Goal: Information Seeking & Learning: Learn about a topic

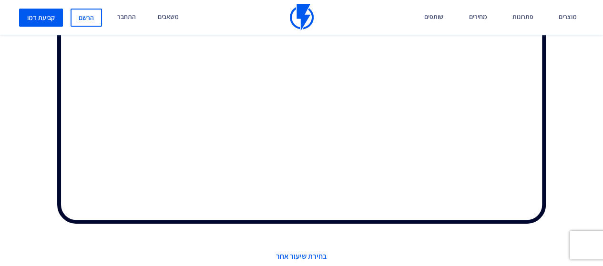
scroll to position [427, 0]
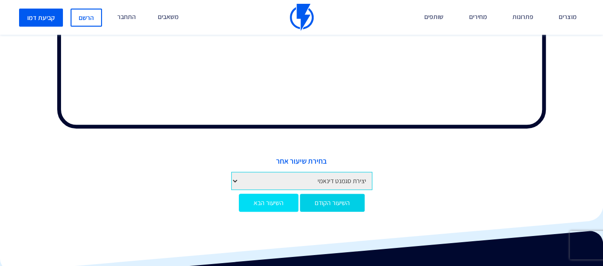
click at [281, 203] on link "השיעור הבא" at bounding box center [269, 203] width 60 height 18
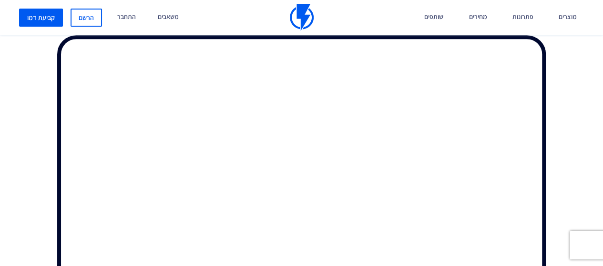
scroll to position [429, 0]
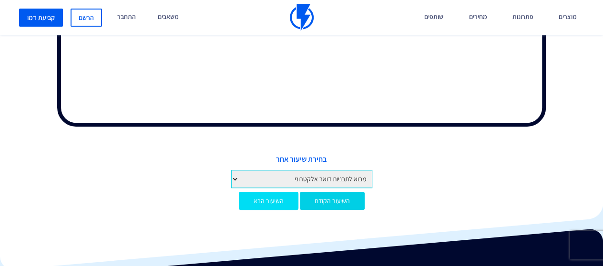
click at [257, 205] on link "השיעור הבא" at bounding box center [269, 201] width 60 height 18
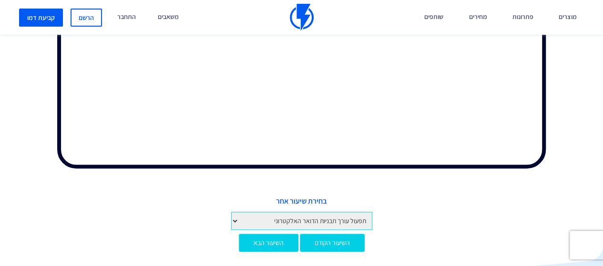
scroll to position [435, 0]
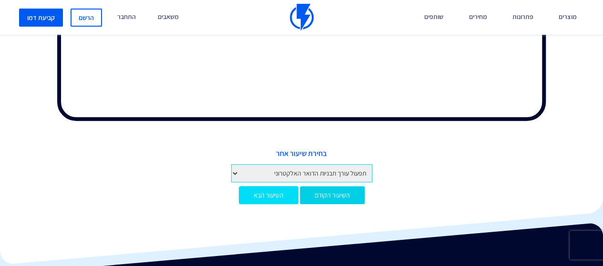
click at [275, 199] on link "השיעור הבא" at bounding box center [269, 195] width 60 height 18
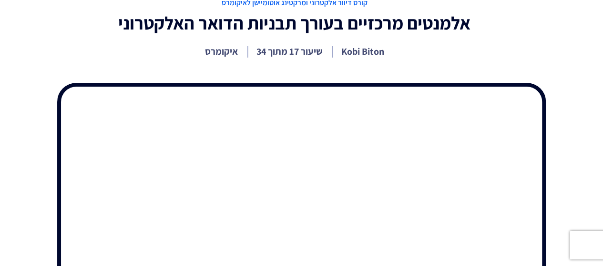
scroll to position [238, 0]
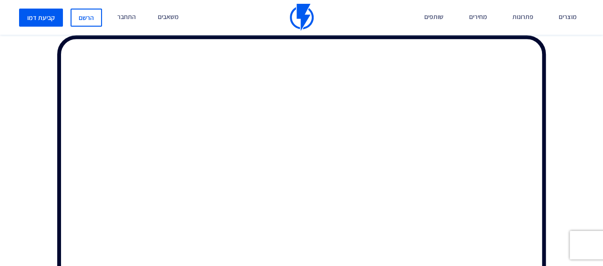
click at [567, 110] on div at bounding box center [301, 123] width 617 height 436
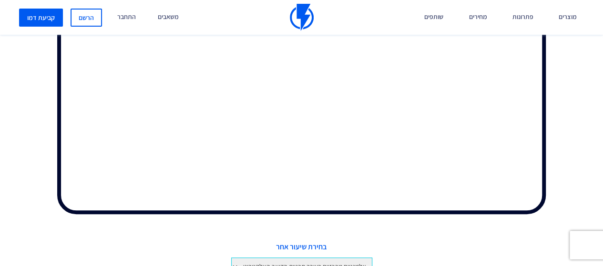
scroll to position [484, 0]
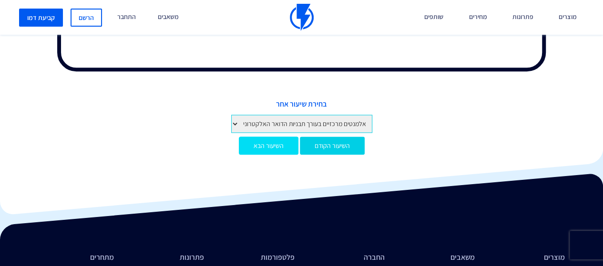
click at [259, 144] on link "השיעור הבא" at bounding box center [269, 146] width 60 height 18
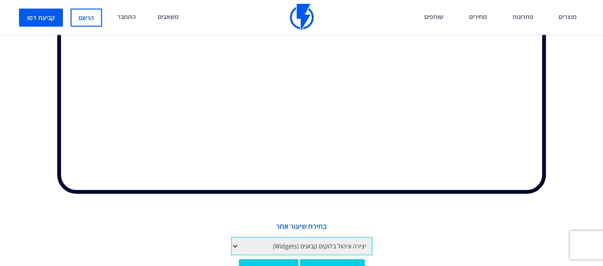
scroll to position [314, 0]
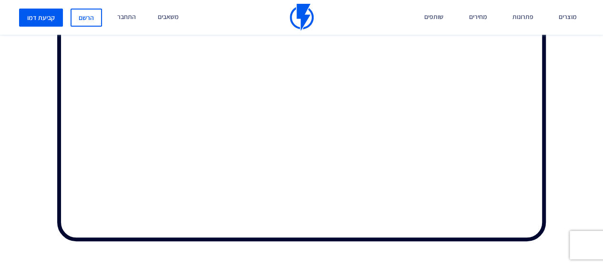
click at [525, 266] on iframe at bounding box center [301, 133] width 603 height 266
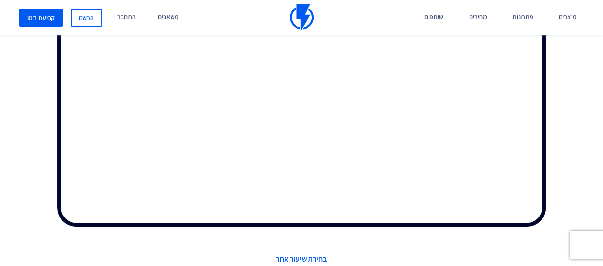
scroll to position [376, 0]
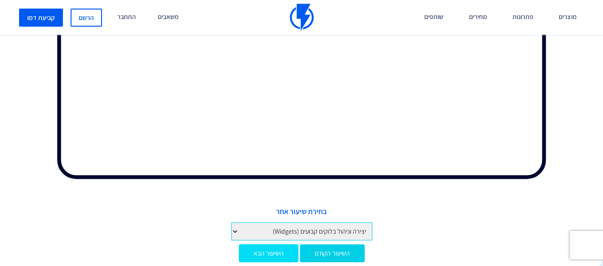
click at [274, 250] on link "השיעור הבא" at bounding box center [269, 253] width 60 height 18
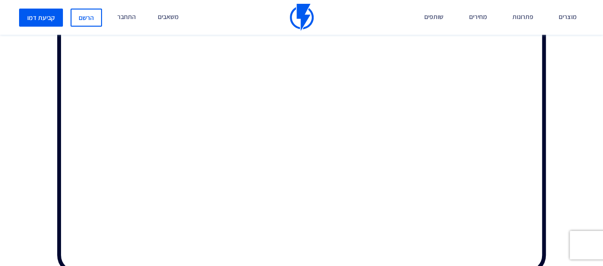
scroll to position [233, 0]
